Goal: Transaction & Acquisition: Purchase product/service

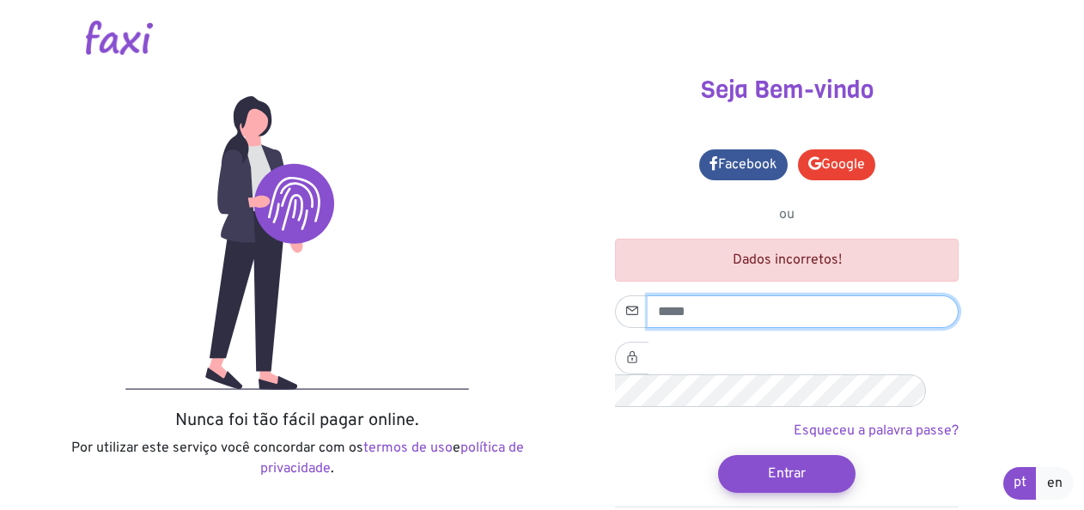
drag, startPoint x: 0, startPoint y: 0, endPoint x: 702, endPoint y: 309, distance: 767.1
click at [702, 309] on input "email" at bounding box center [803, 312] width 311 height 33
type input "**********"
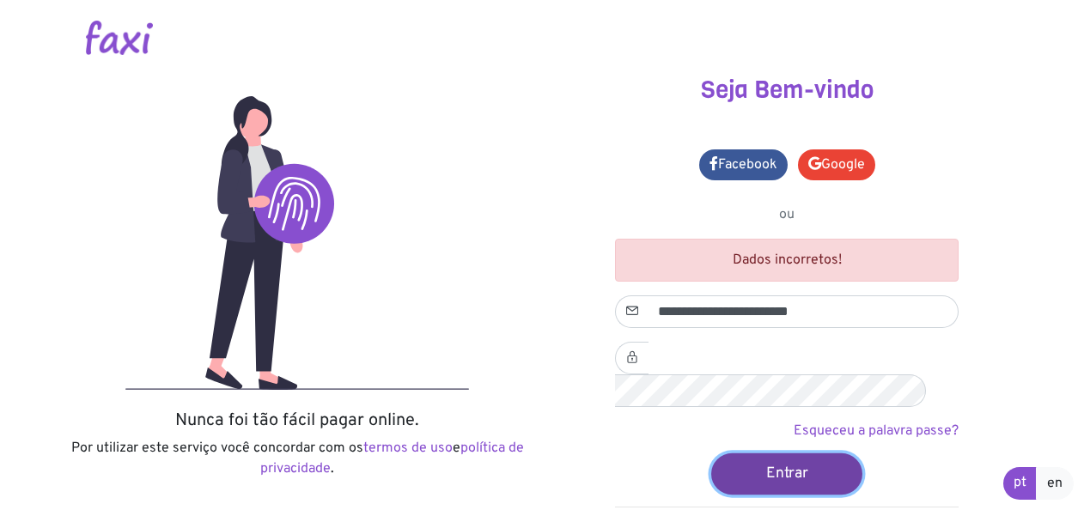
click at [753, 453] on button "Entrar" at bounding box center [786, 473] width 151 height 41
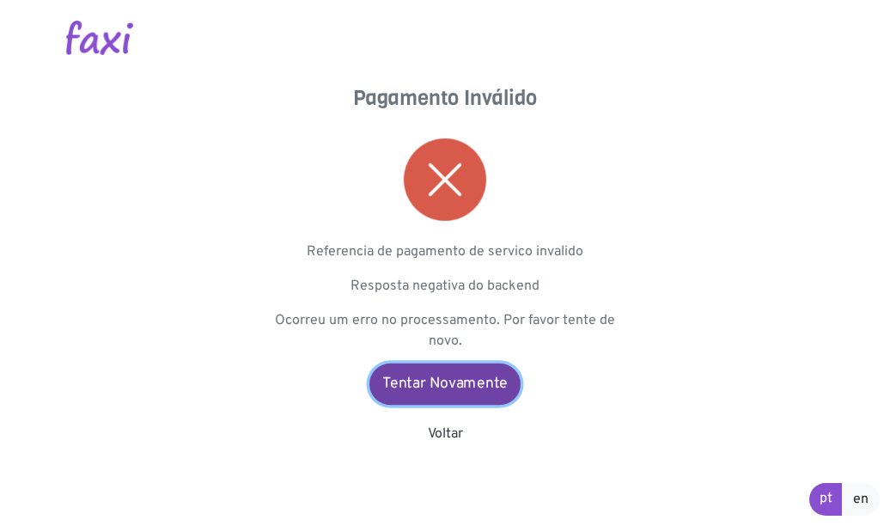
click at [452, 372] on link "Tentar Novamente" at bounding box center [444, 383] width 151 height 41
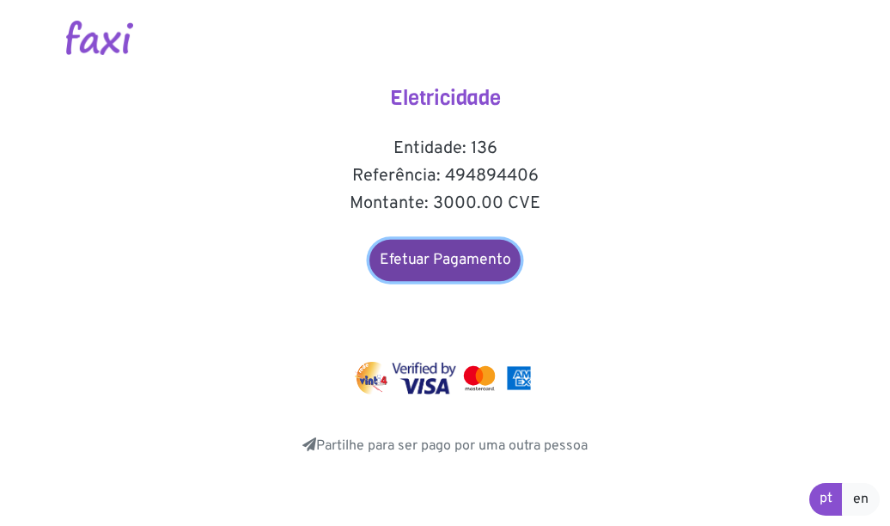
click at [397, 257] on link "Efetuar Pagamento" at bounding box center [444, 260] width 151 height 41
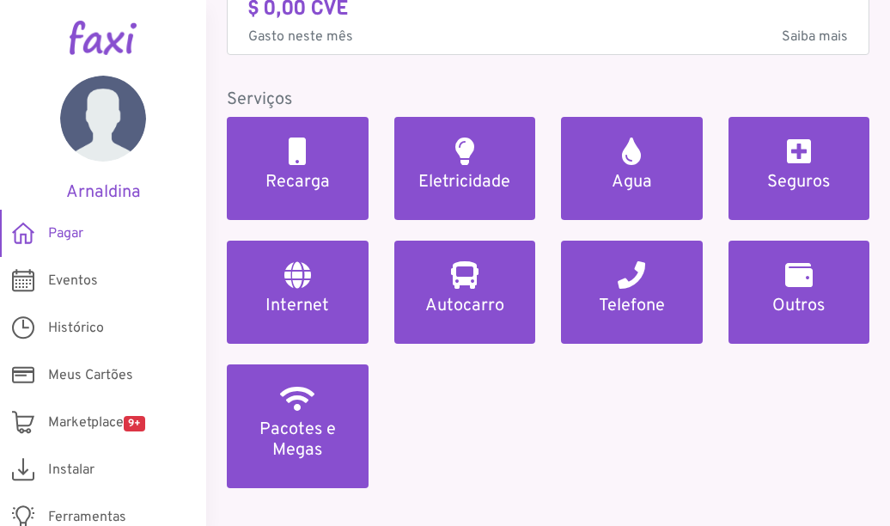
scroll to position [143, 0]
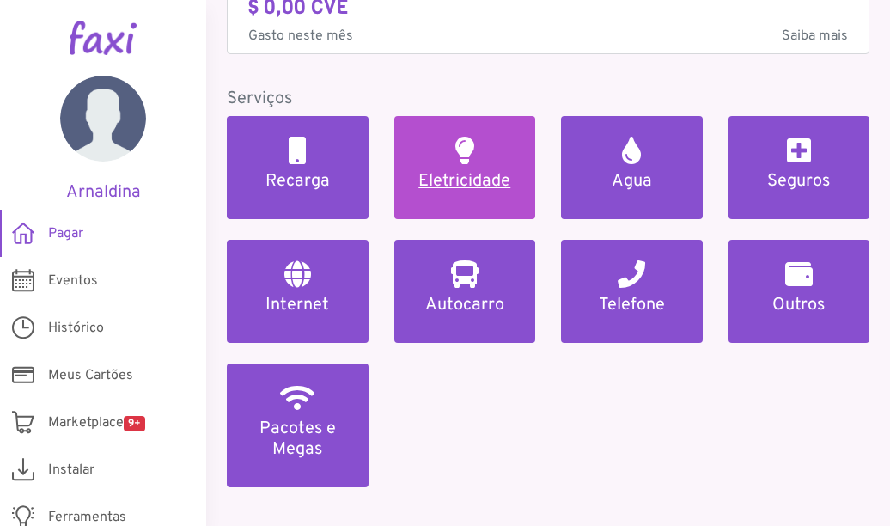
click at [476, 171] on h5 "Eletricidade" at bounding box center [465, 181] width 101 height 21
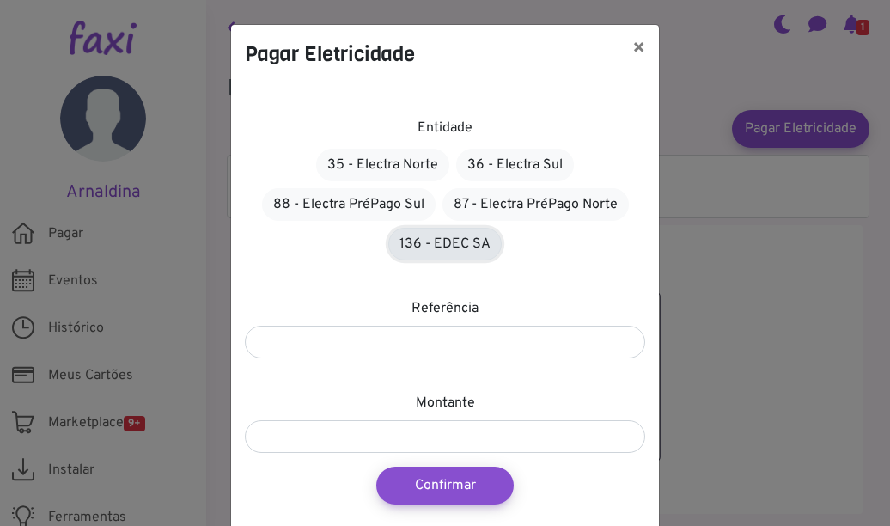
click at [437, 243] on link "136 - EDEC SA" at bounding box center [444, 244] width 113 height 33
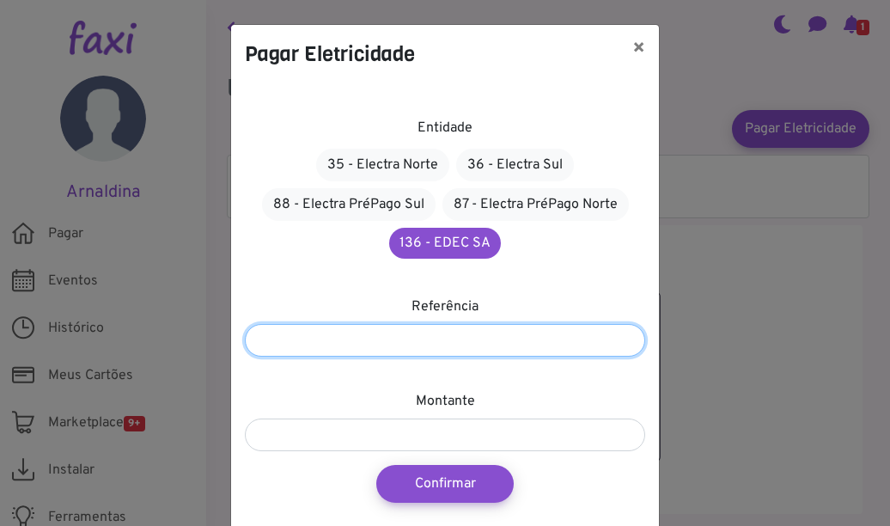
click at [432, 331] on input "number" at bounding box center [445, 340] width 400 height 33
type input "*******"
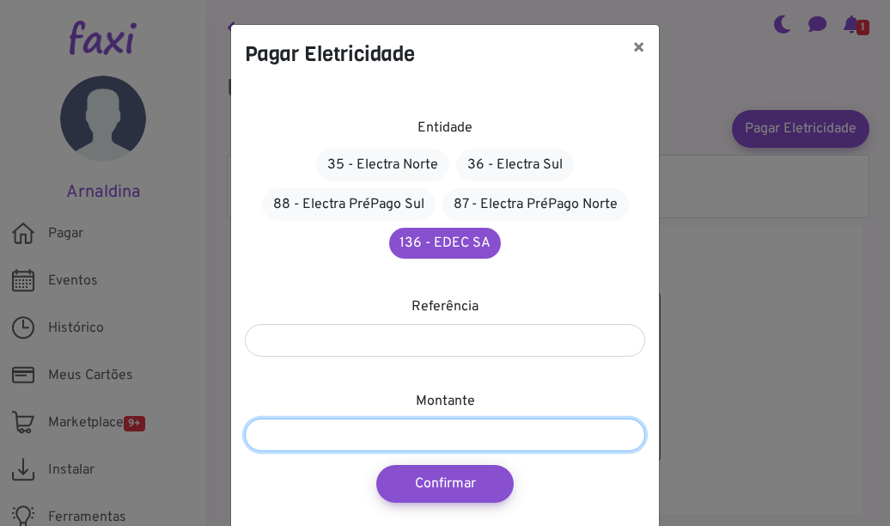
click at [415, 427] on input "number" at bounding box center [445, 434] width 400 height 33
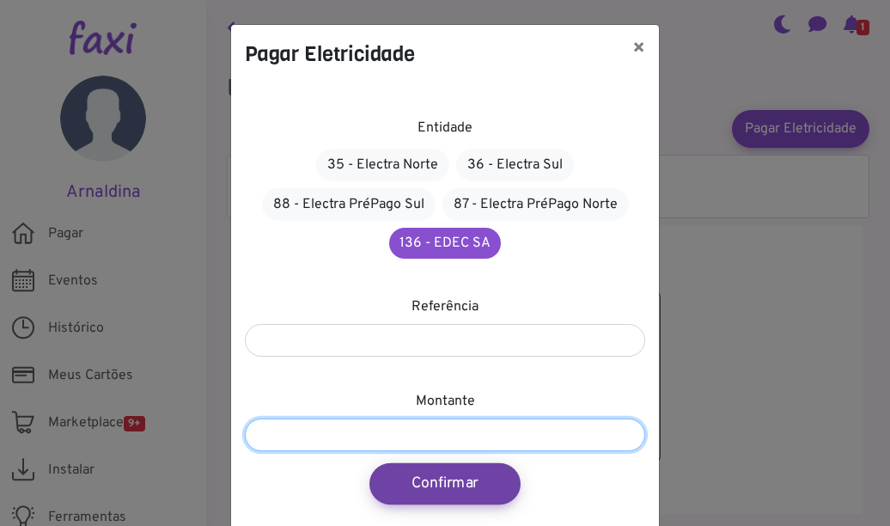
type input "****"
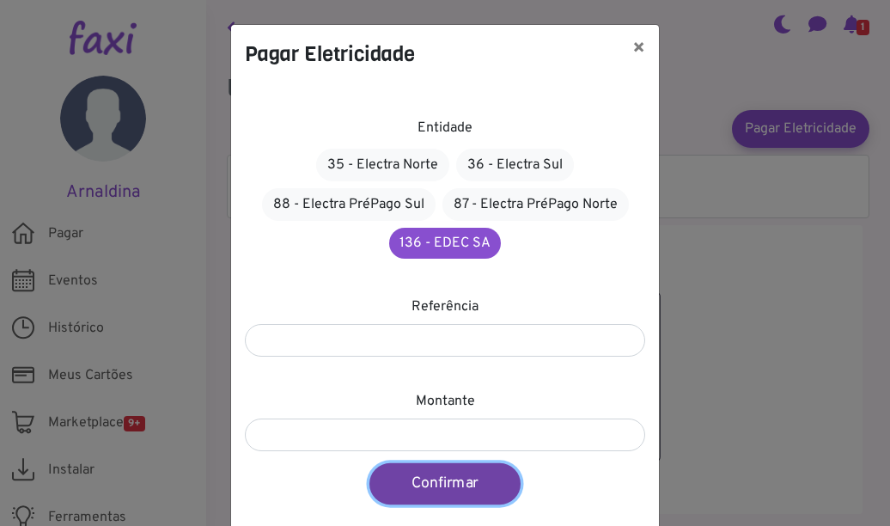
click at [406, 489] on button "Confirmar" at bounding box center [444, 483] width 151 height 41
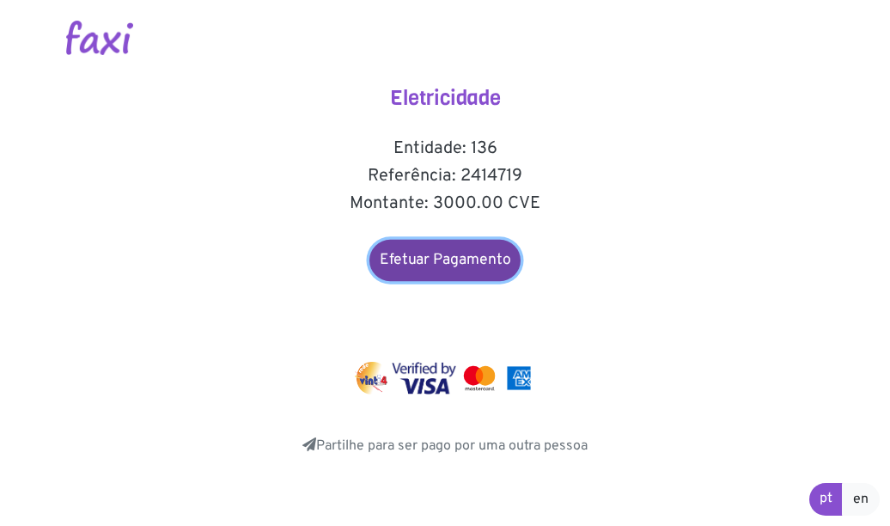
click at [449, 266] on link "Efetuar Pagamento" at bounding box center [444, 260] width 151 height 41
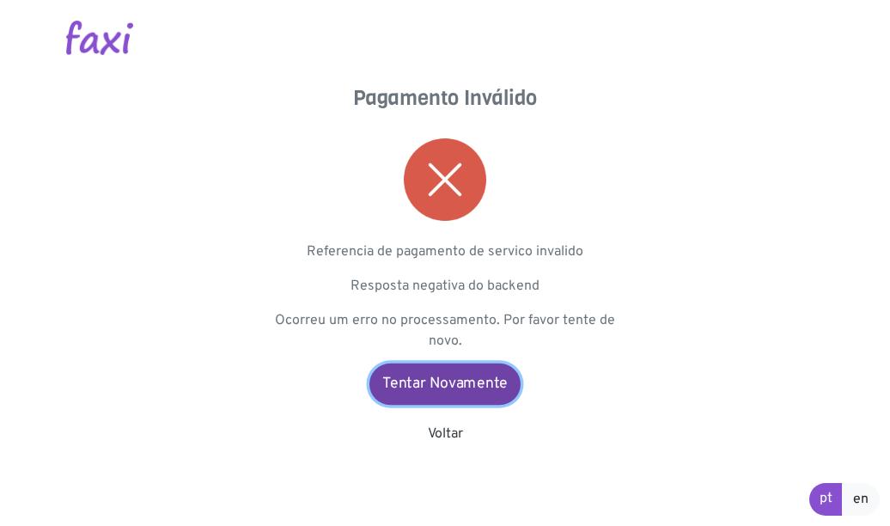
click at [462, 394] on link "Tentar Novamente" at bounding box center [444, 383] width 151 height 41
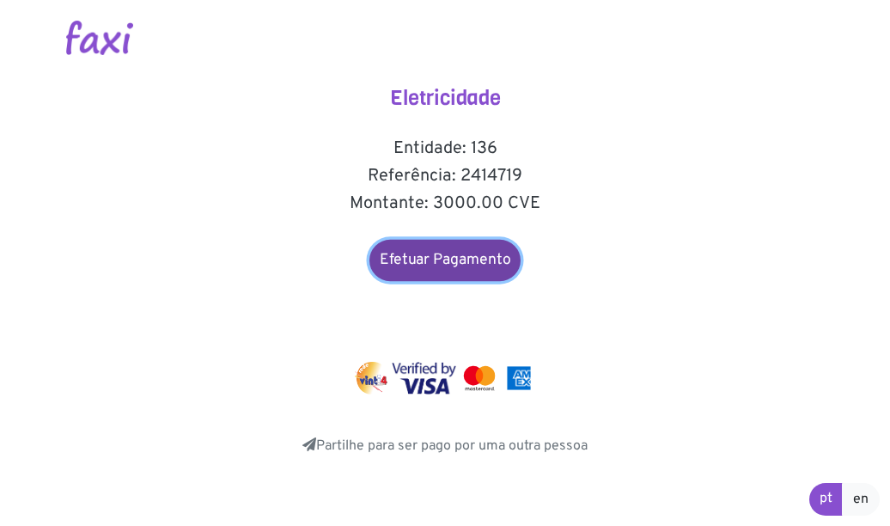
click at [483, 256] on link "Efetuar Pagamento" at bounding box center [444, 260] width 151 height 41
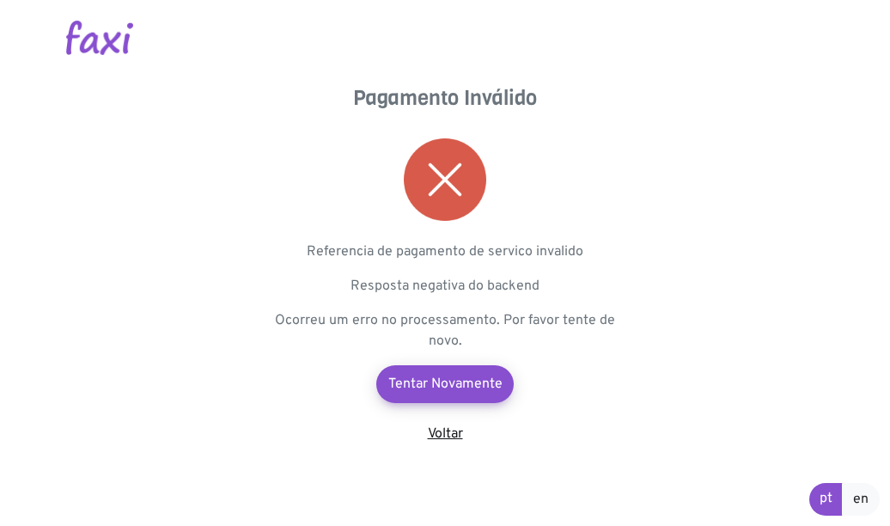
click at [437, 436] on link "Voltar" at bounding box center [445, 433] width 35 height 17
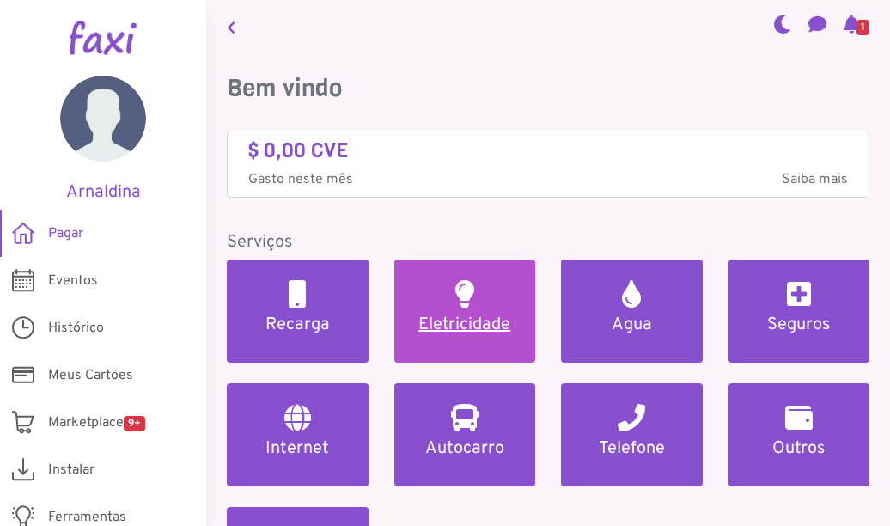
click at [488, 316] on h5 "Eletricidade" at bounding box center [465, 324] width 101 height 21
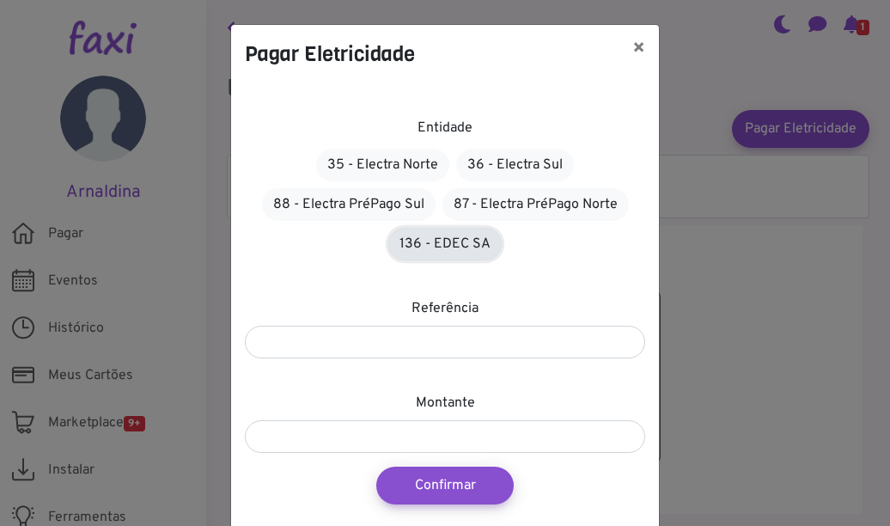
click at [462, 244] on link "136 - EDEC SA" at bounding box center [444, 244] width 113 height 33
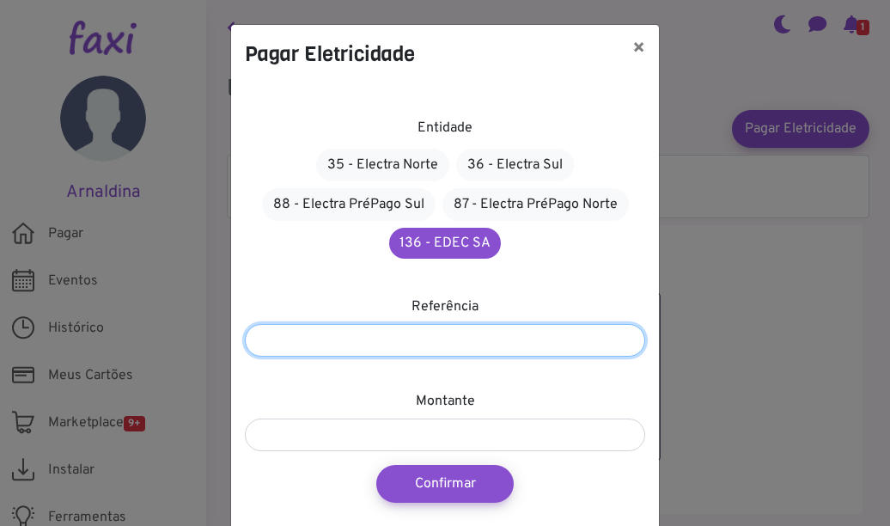
click at [449, 347] on input "number" at bounding box center [445, 340] width 400 height 33
type input "*******"
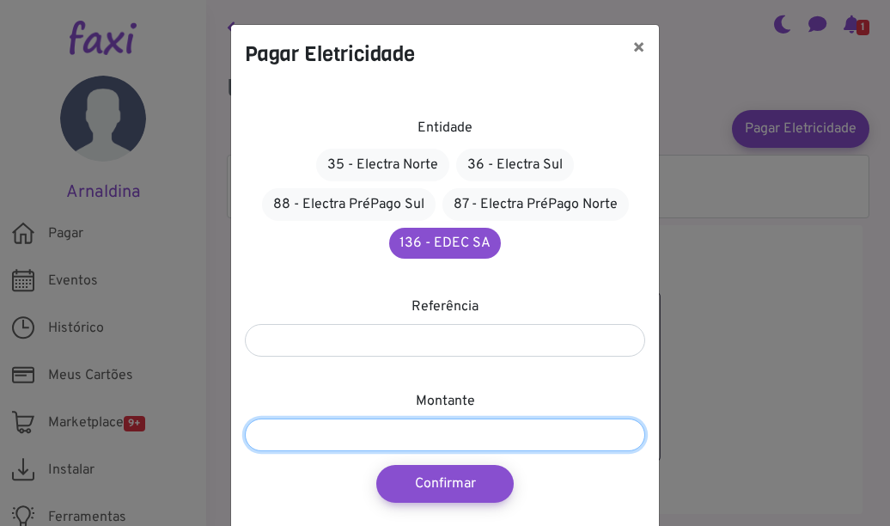
click at [424, 443] on input "number" at bounding box center [445, 434] width 400 height 33
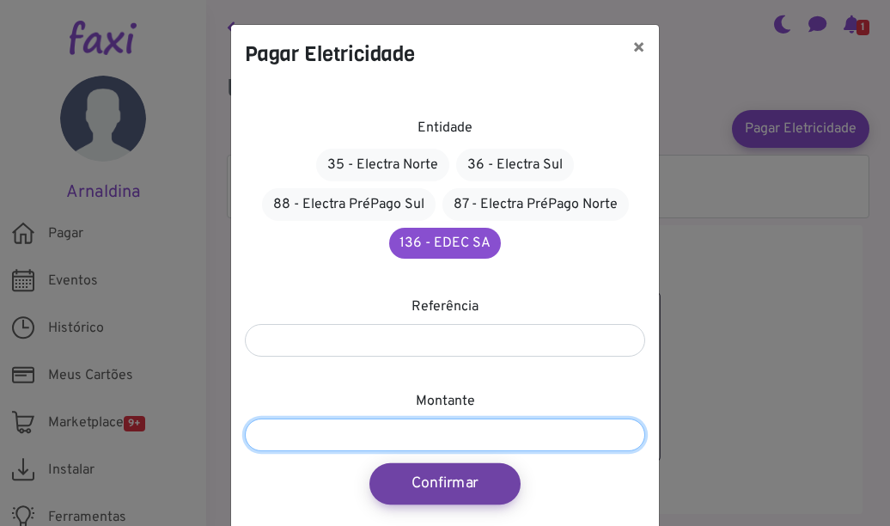
type input "****"
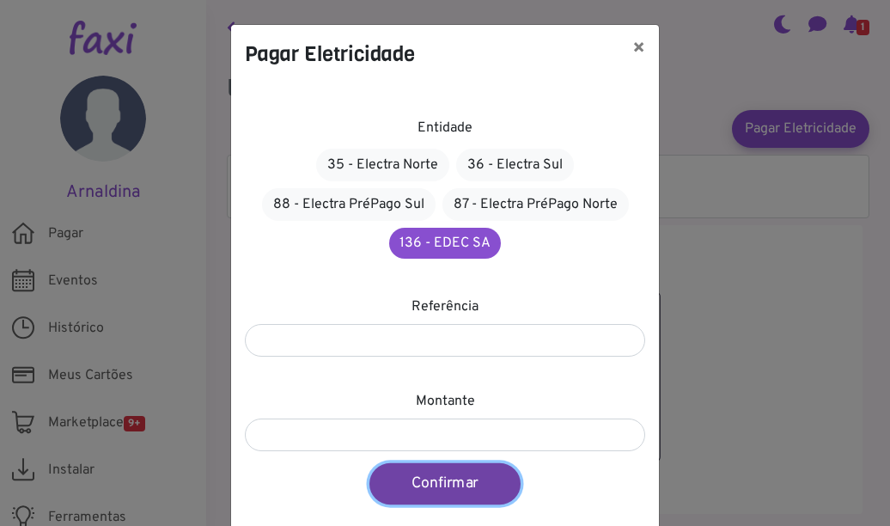
click at [423, 489] on button "Confirmar" at bounding box center [444, 483] width 151 height 41
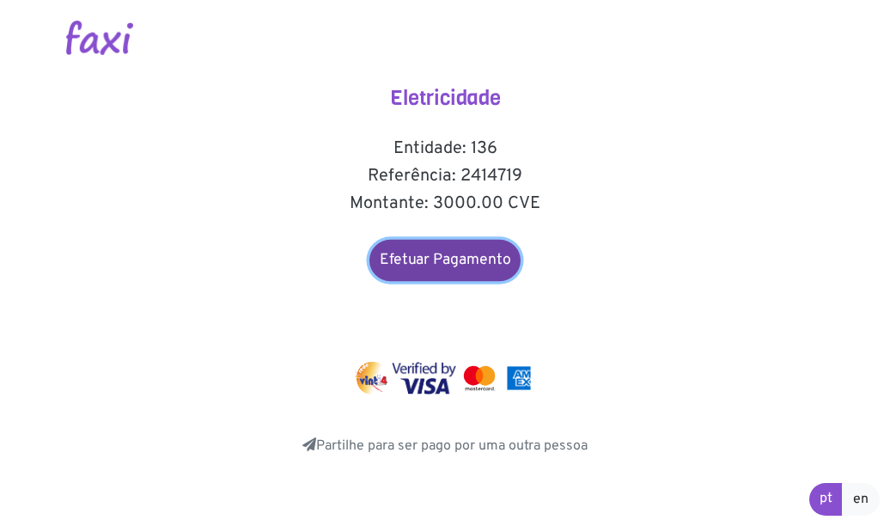
click at [466, 270] on link "Efetuar Pagamento" at bounding box center [444, 260] width 151 height 41
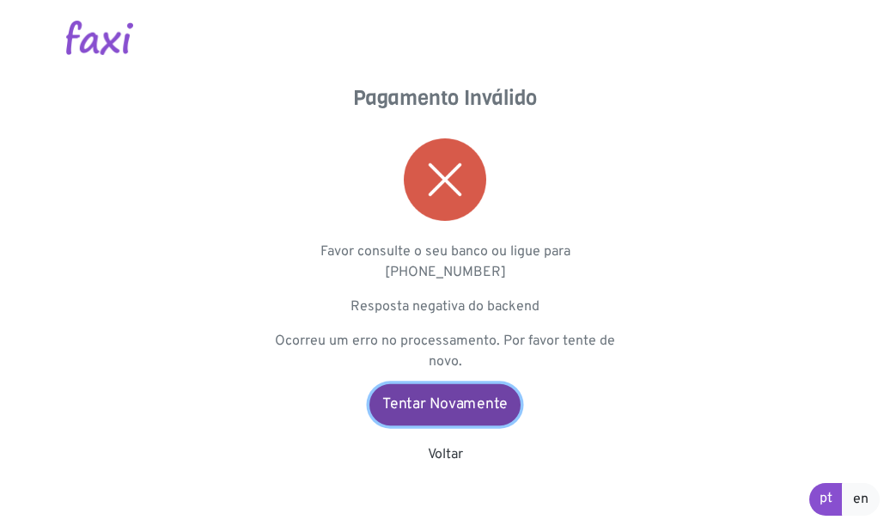
click at [431, 414] on link "Tentar Novamente" at bounding box center [444, 404] width 151 height 41
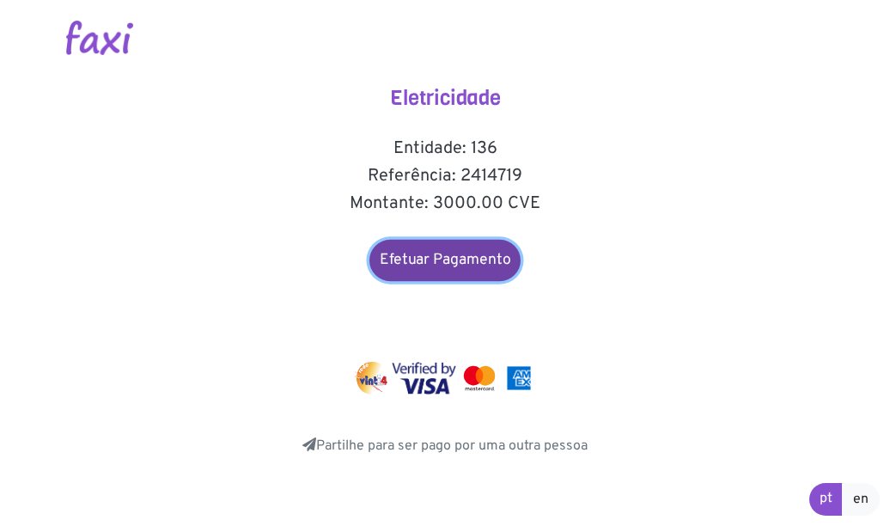
click at [468, 260] on link "Efetuar Pagamento" at bounding box center [444, 260] width 151 height 41
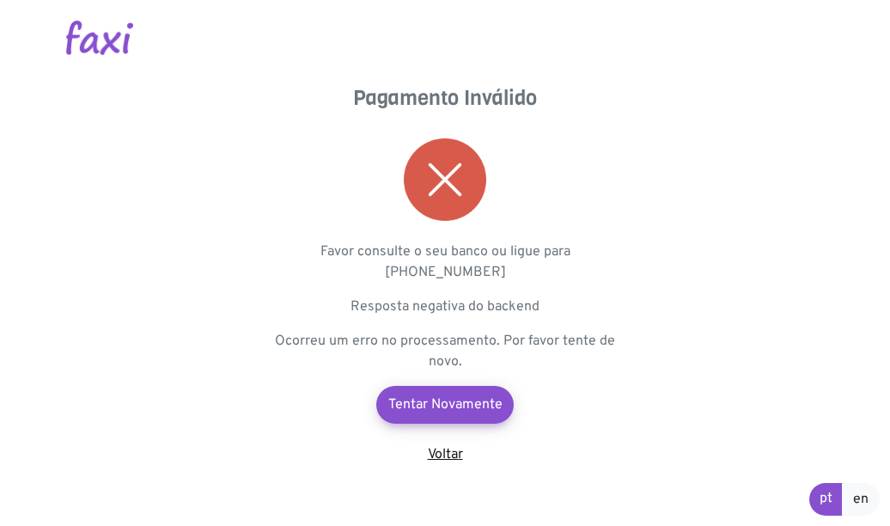
click at [443, 455] on link "Voltar" at bounding box center [445, 454] width 35 height 17
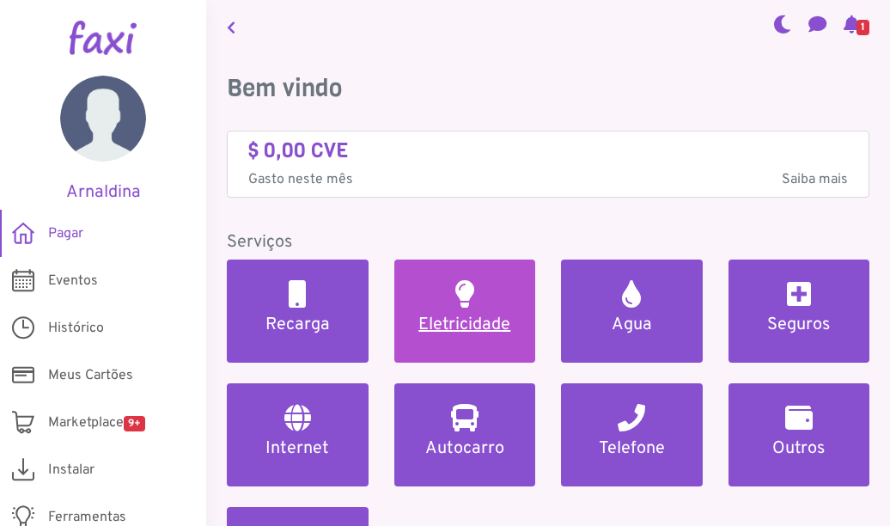
click at [490, 302] on link "Eletricidade" at bounding box center [465, 310] width 142 height 103
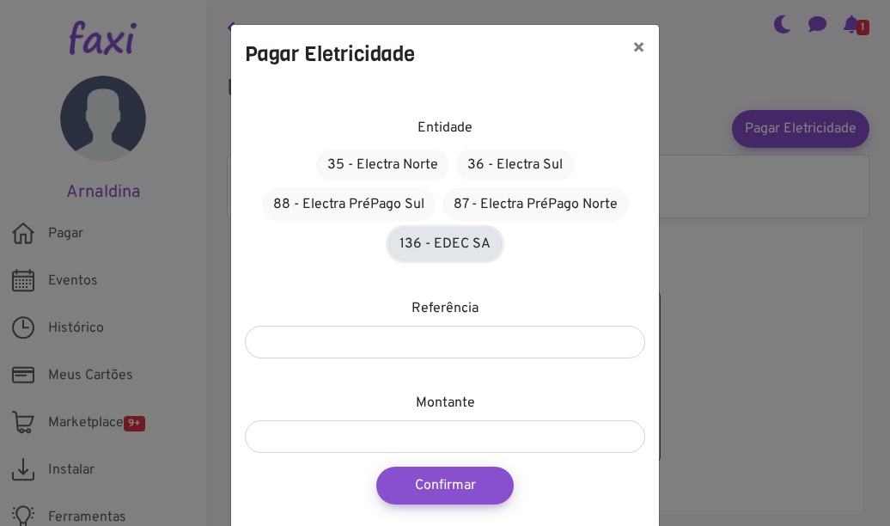
click at [431, 248] on link "136 - EDEC SA" at bounding box center [444, 244] width 113 height 33
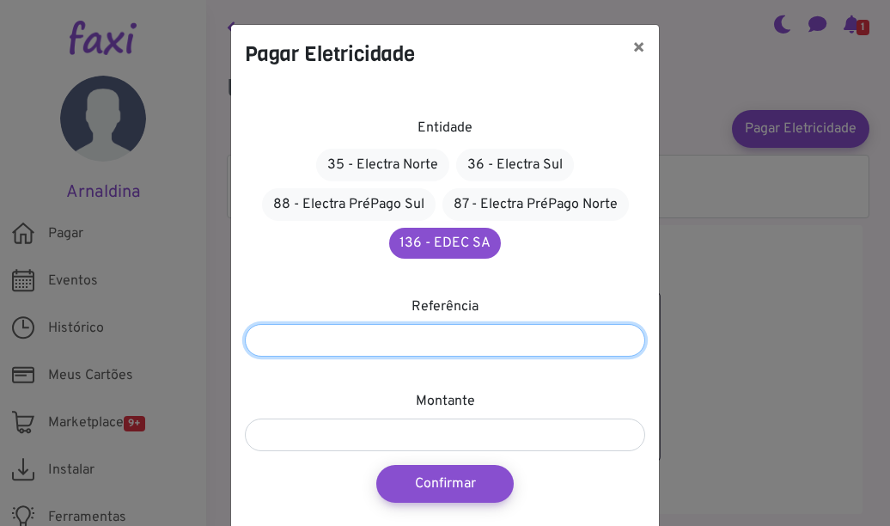
click at [390, 346] on input "number" at bounding box center [445, 340] width 400 height 33
type input "*******"
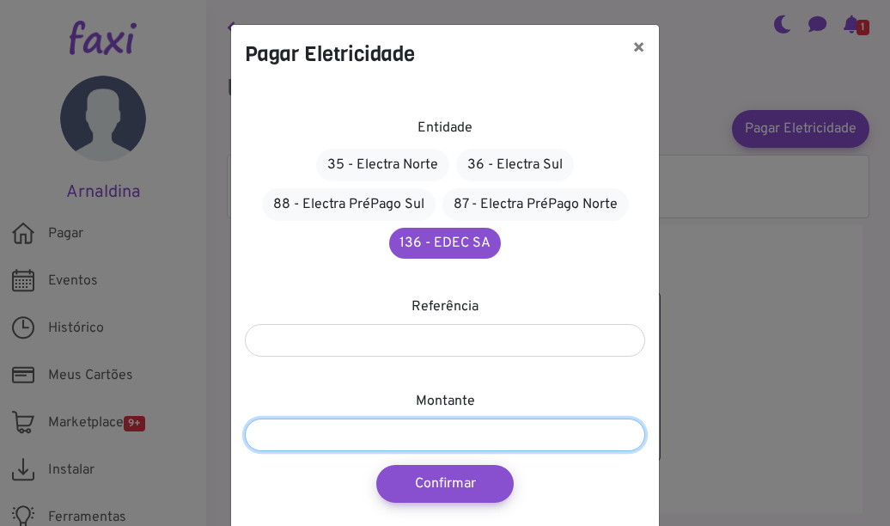
type input "****"
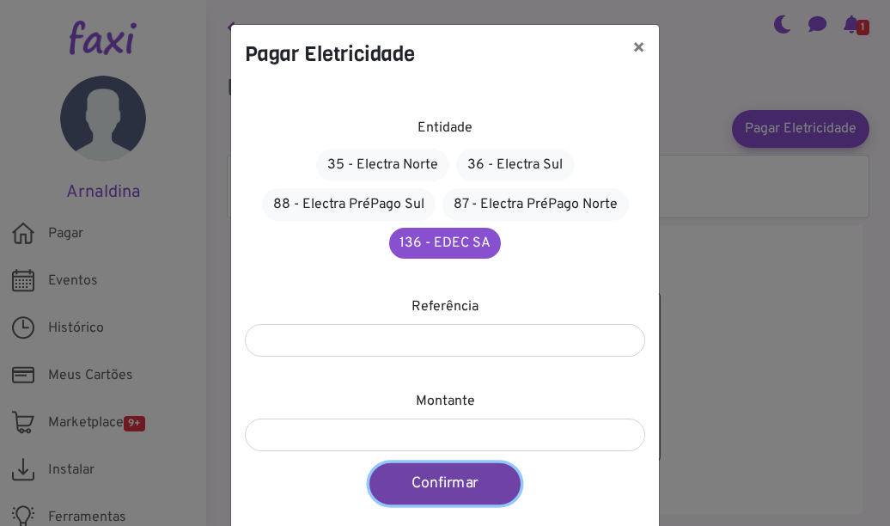
click at [408, 488] on button "Confirmar" at bounding box center [444, 483] width 151 height 41
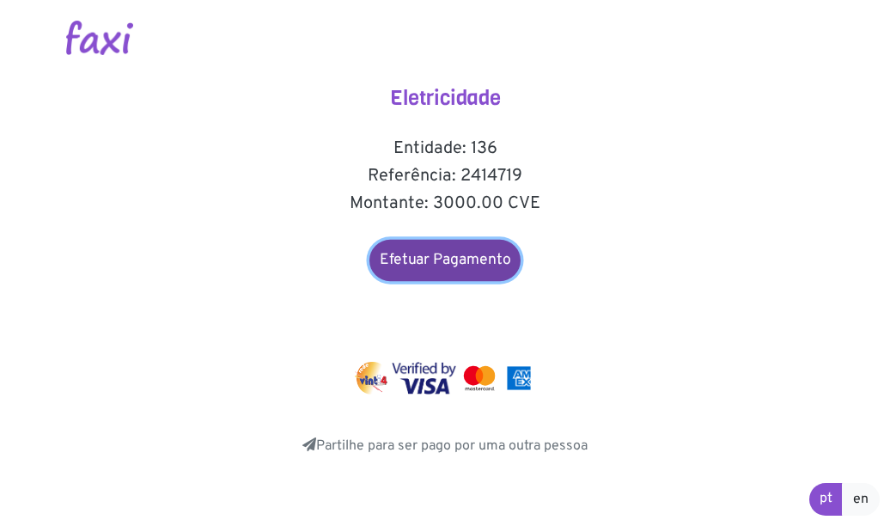
click at [454, 257] on link "Efetuar Pagamento" at bounding box center [444, 260] width 151 height 41
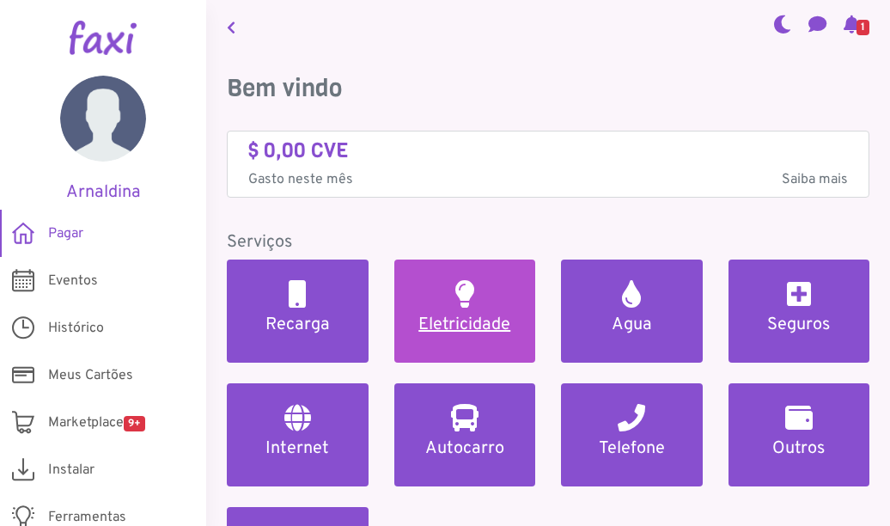
click at [485, 336] on link "Eletricidade" at bounding box center [465, 310] width 142 height 103
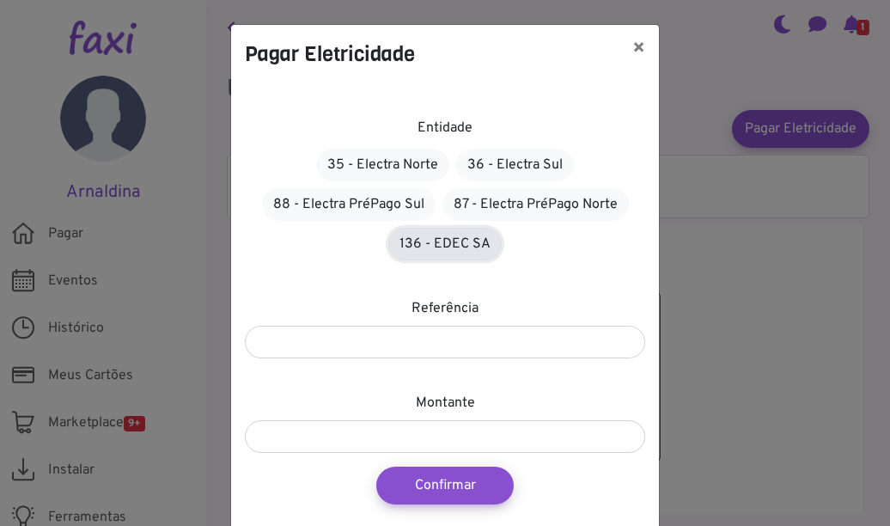
click at [458, 240] on link "136 - EDEC SA" at bounding box center [444, 244] width 113 height 33
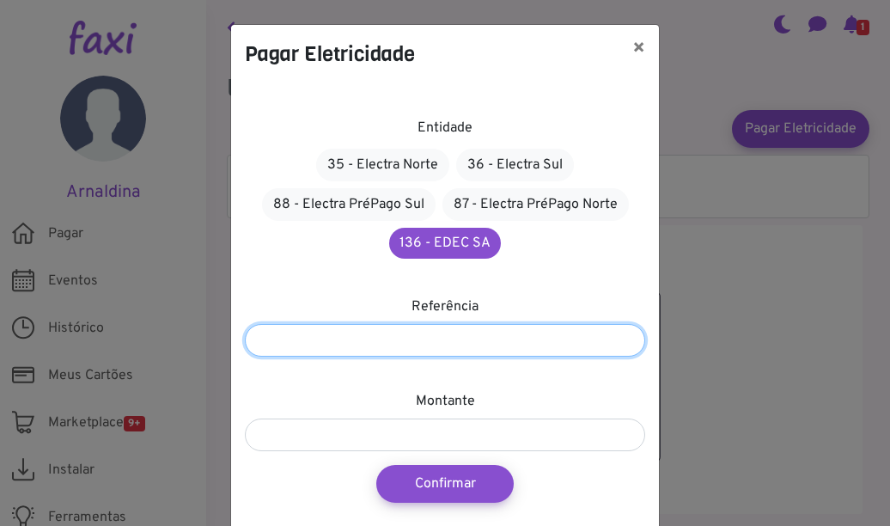
click at [435, 339] on input "number" at bounding box center [445, 340] width 400 height 33
type input "*******"
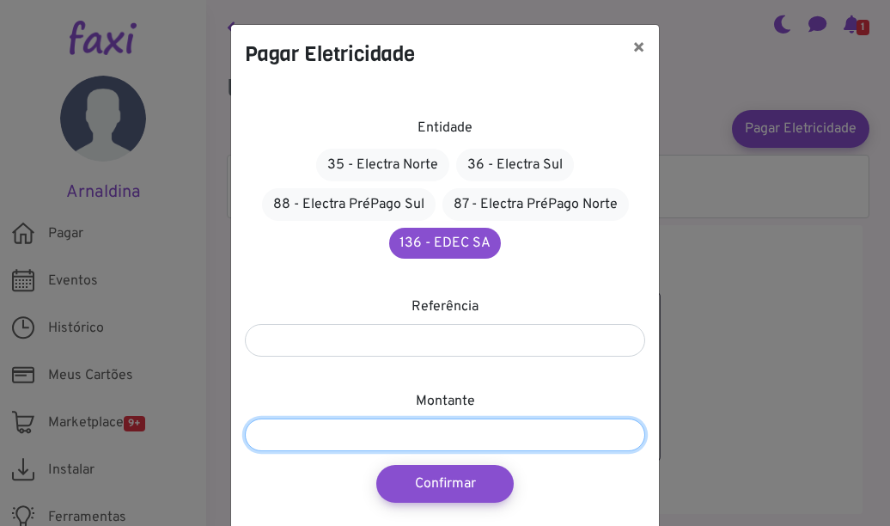
click at [388, 436] on input "number" at bounding box center [445, 434] width 400 height 33
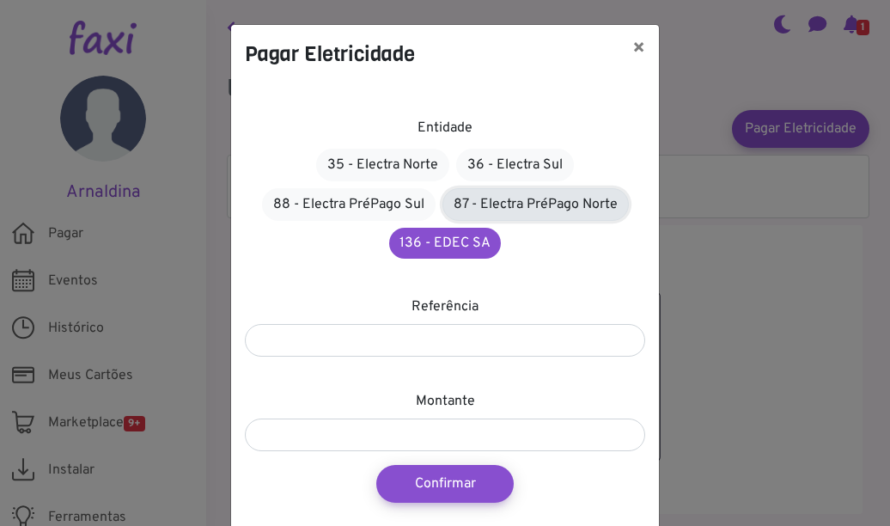
click at [544, 202] on link "87 - Electra PréPago Norte" at bounding box center [536, 204] width 186 height 33
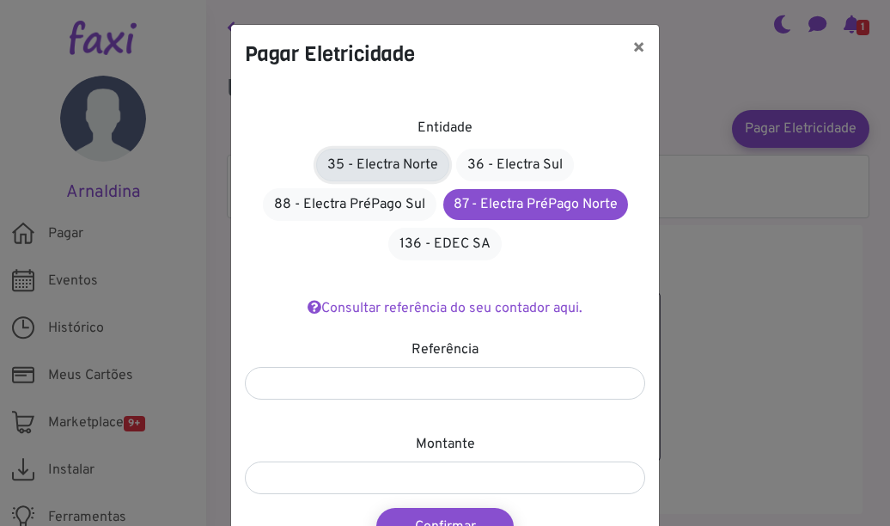
click at [413, 163] on link "35 - Electra Norte" at bounding box center [382, 165] width 133 height 33
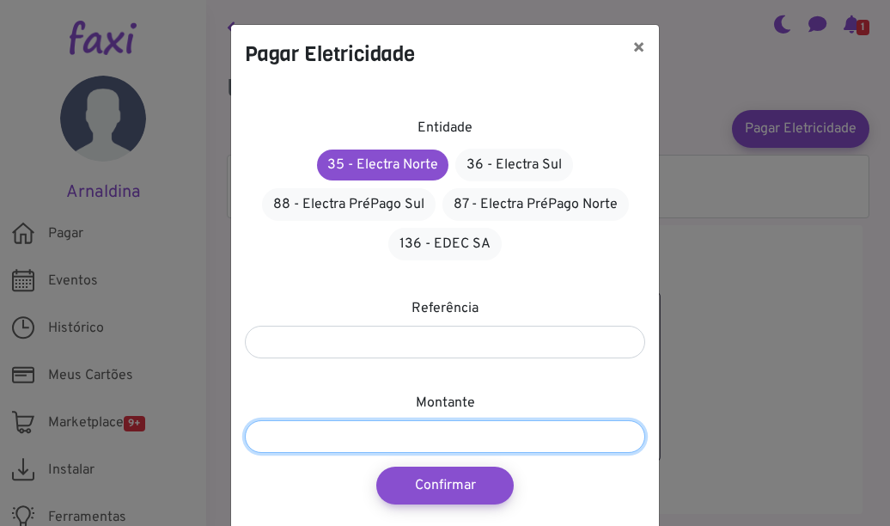
click at [325, 422] on input "number" at bounding box center [445, 436] width 400 height 33
type input "****"
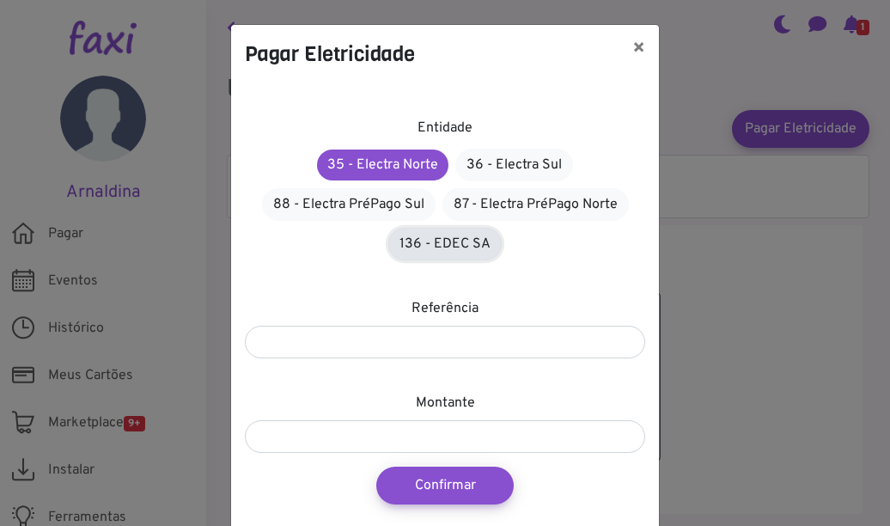
click at [449, 245] on link "136 - EDEC SA" at bounding box center [444, 244] width 113 height 33
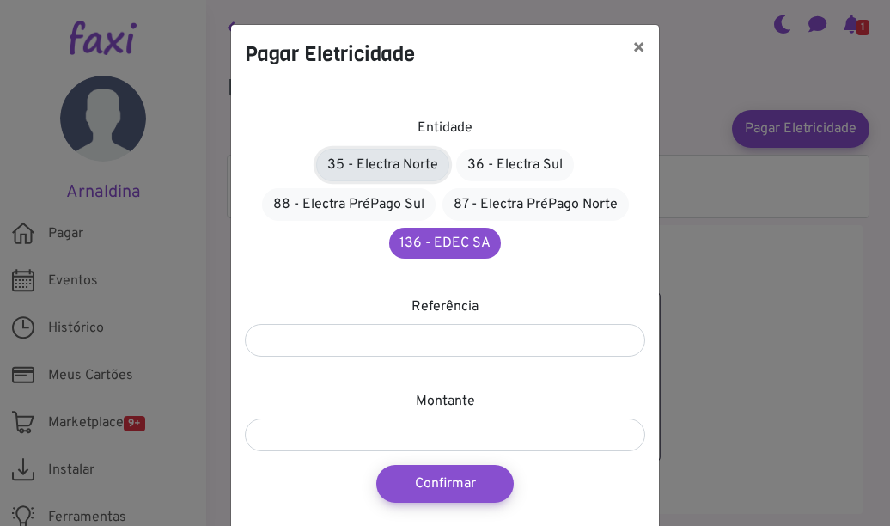
click at [417, 156] on link "35 - Electra Norte" at bounding box center [382, 165] width 133 height 33
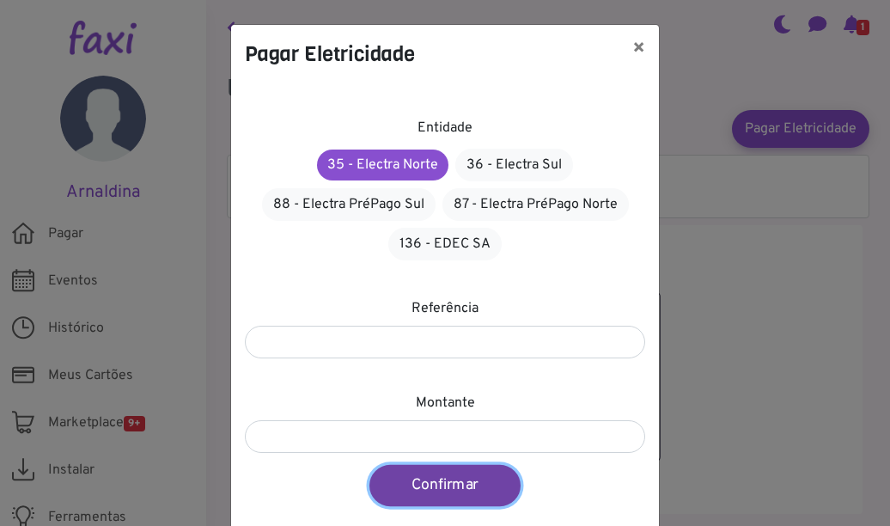
click at [401, 488] on button "Confirmar" at bounding box center [444, 485] width 151 height 41
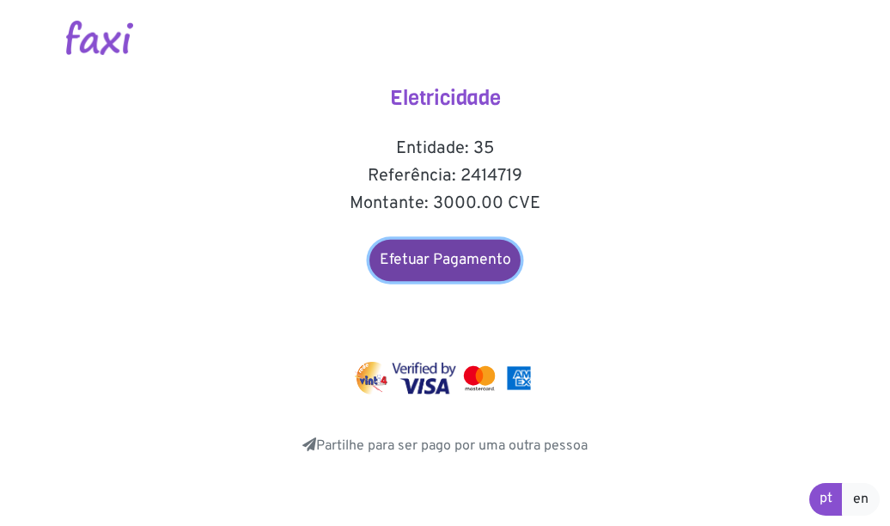
click at [462, 260] on link "Efetuar Pagamento" at bounding box center [444, 260] width 151 height 41
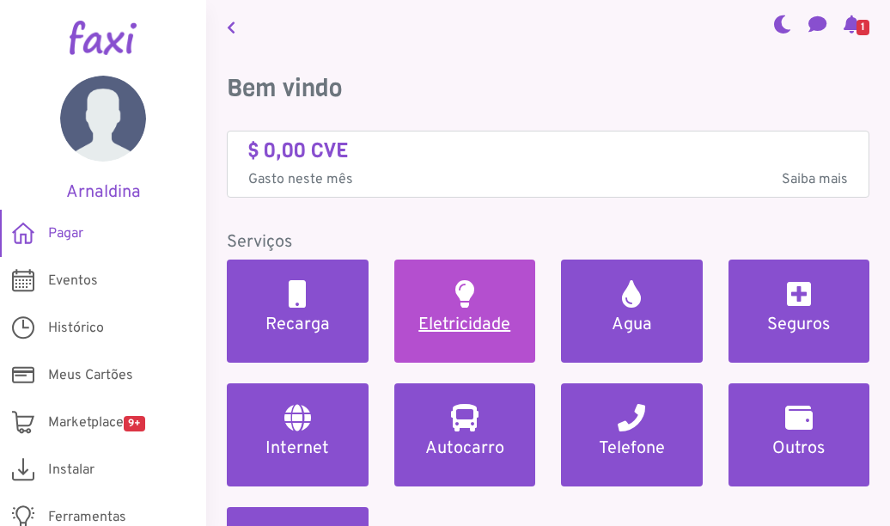
click at [447, 314] on h5 "Eletricidade" at bounding box center [465, 324] width 101 height 21
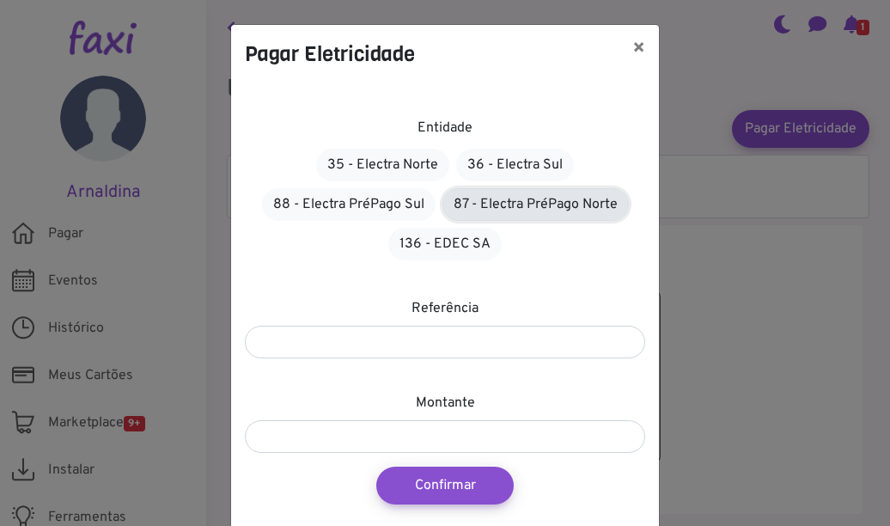
click at [486, 216] on link "87 - Electra PréPago Norte" at bounding box center [536, 204] width 186 height 33
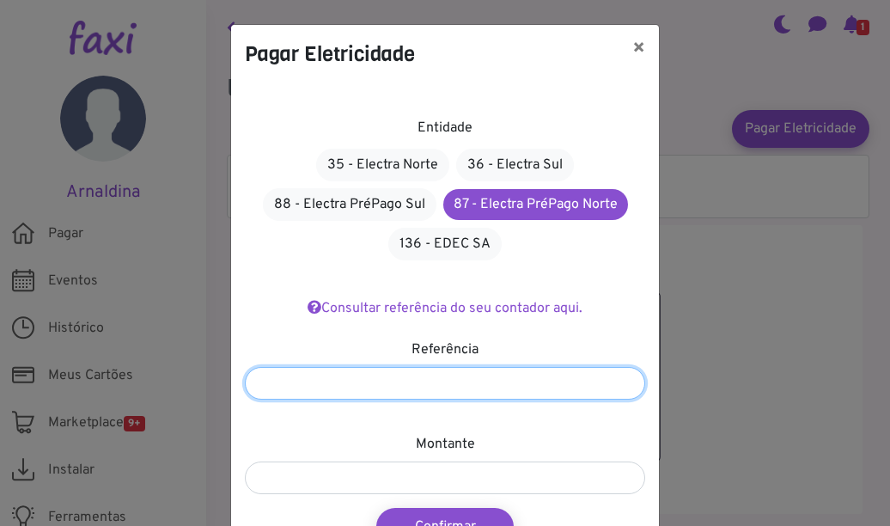
click at [408, 378] on input "number" at bounding box center [445, 383] width 400 height 33
type input "*******"
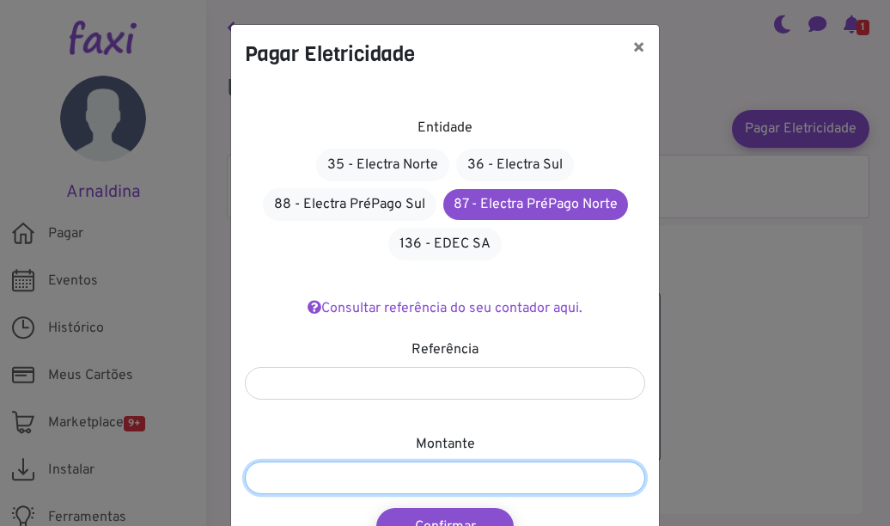
type input "****"
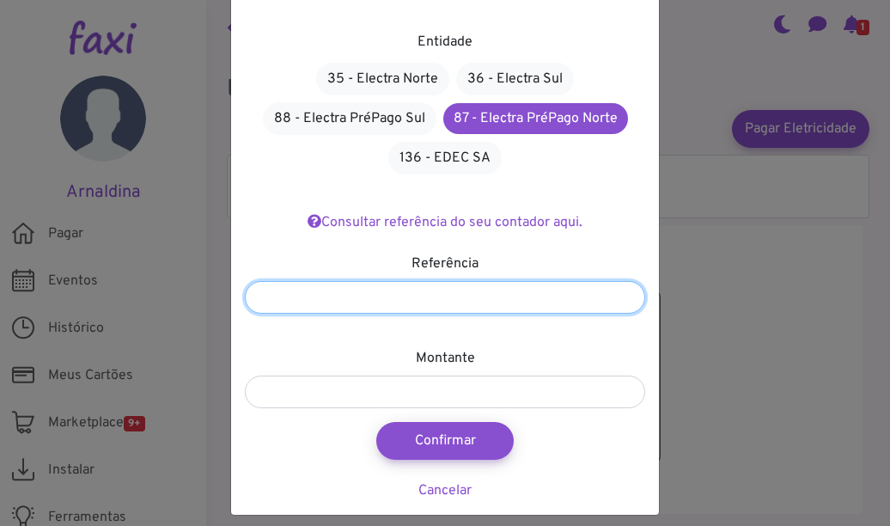
scroll to position [97, 0]
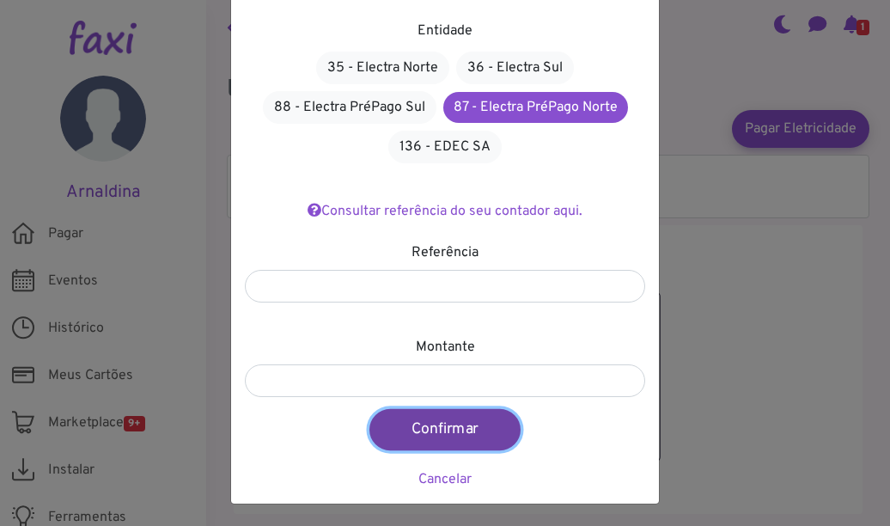
click at [426, 424] on button "Confirmar" at bounding box center [444, 429] width 151 height 41
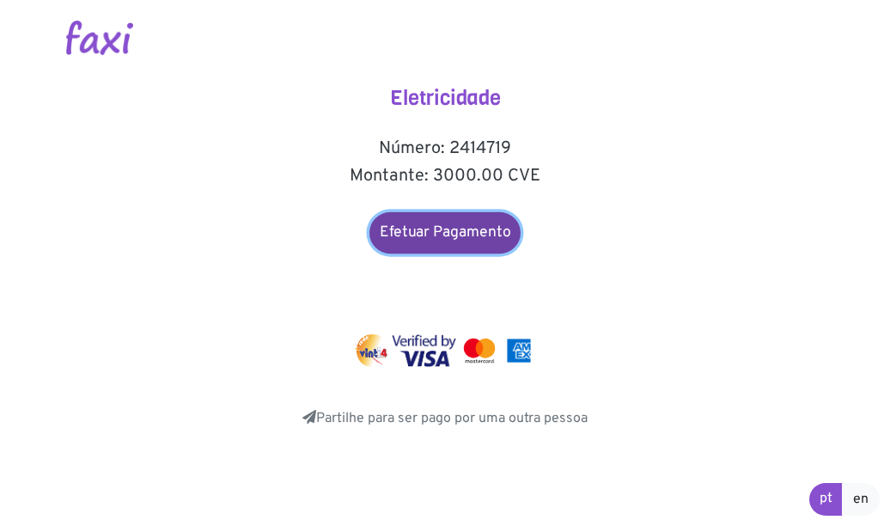
click at [473, 223] on link "Efetuar Pagamento" at bounding box center [444, 232] width 151 height 41
